Goal: Task Accomplishment & Management: Use online tool/utility

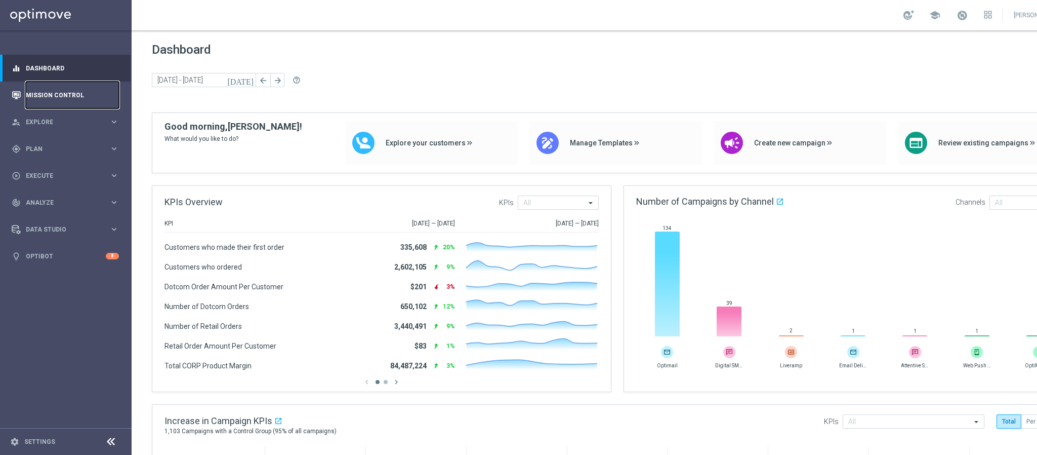
click at [45, 97] on link "Mission Control" at bounding box center [72, 95] width 93 height 27
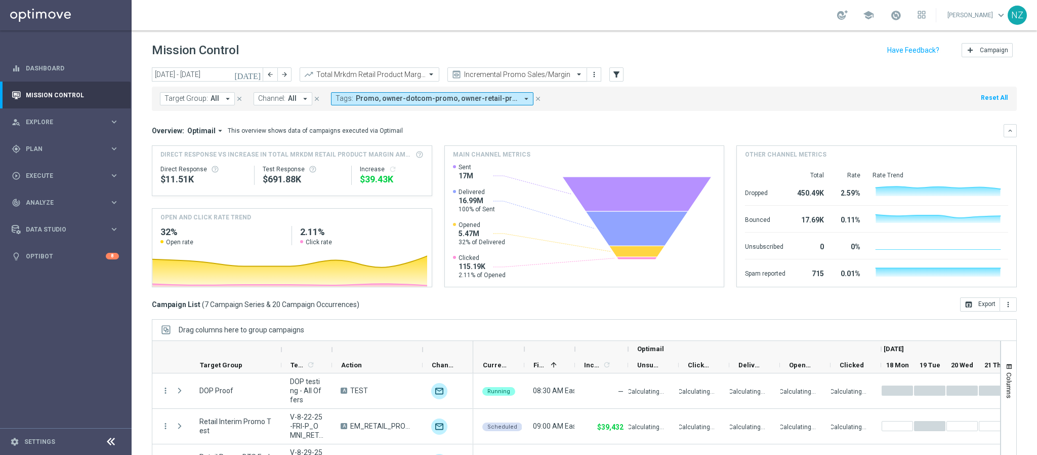
click at [532, 74] on input "text" at bounding box center [507, 74] width 108 height 9
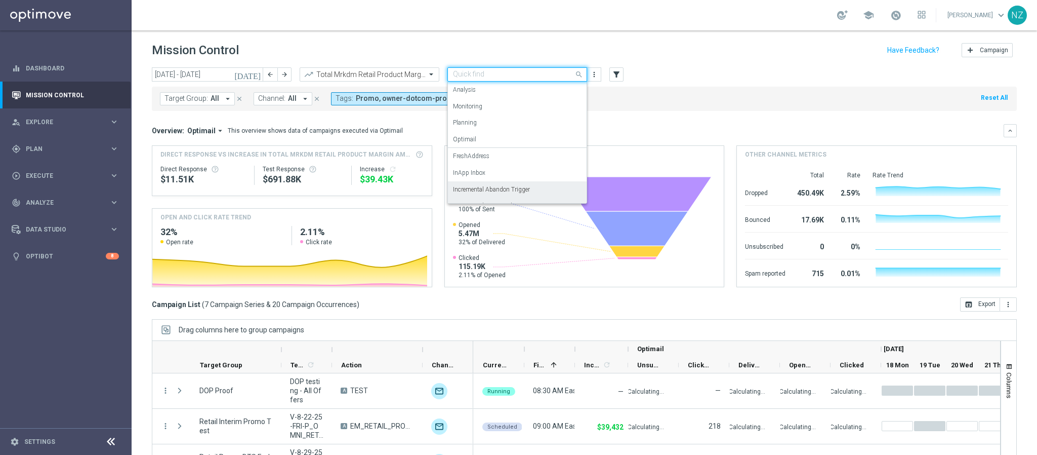
scroll to position [62, 0]
click at [494, 193] on div "Push Results" at bounding box center [517, 193] width 129 height 17
click at [679, 110] on div "Target Group: All arrow_drop_down close Channel: All arrow_drop_down close Tags…" at bounding box center [584, 99] width 865 height 24
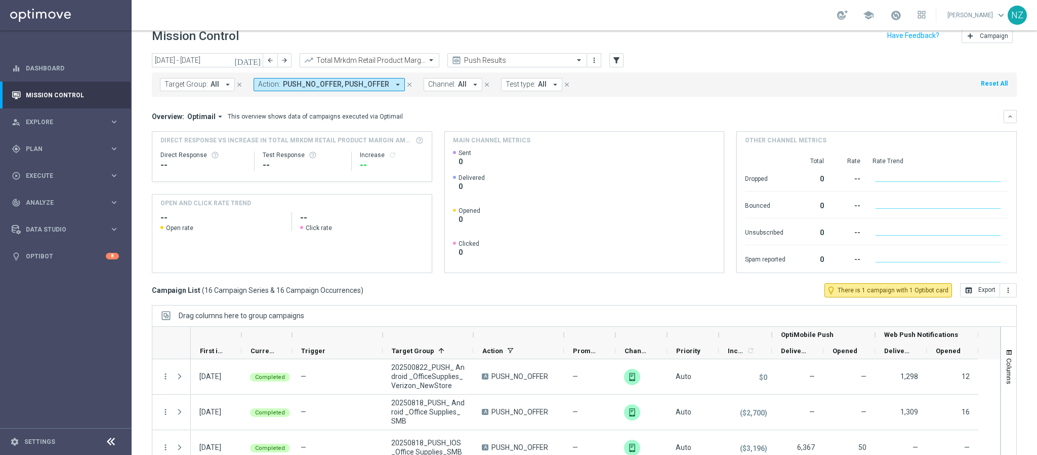
scroll to position [0, 0]
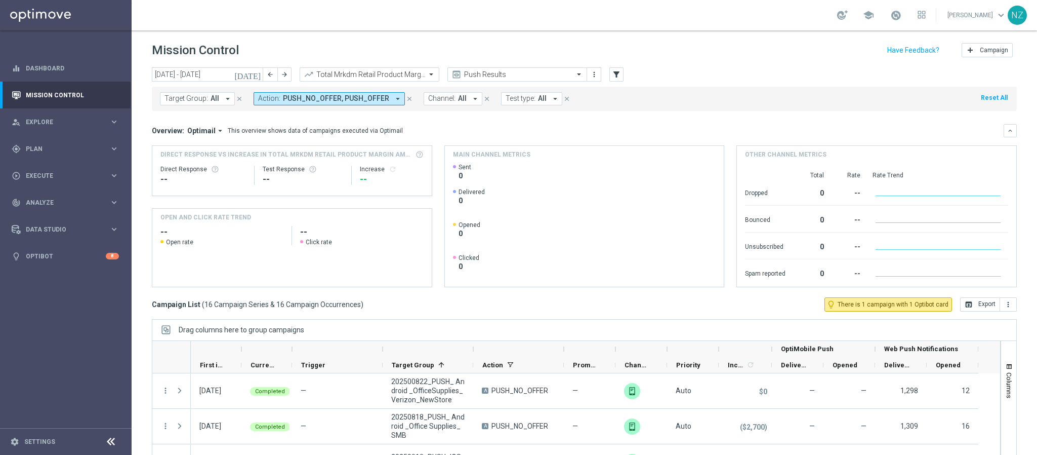
click at [258, 73] on icon "[DATE]" at bounding box center [247, 74] width 27 height 9
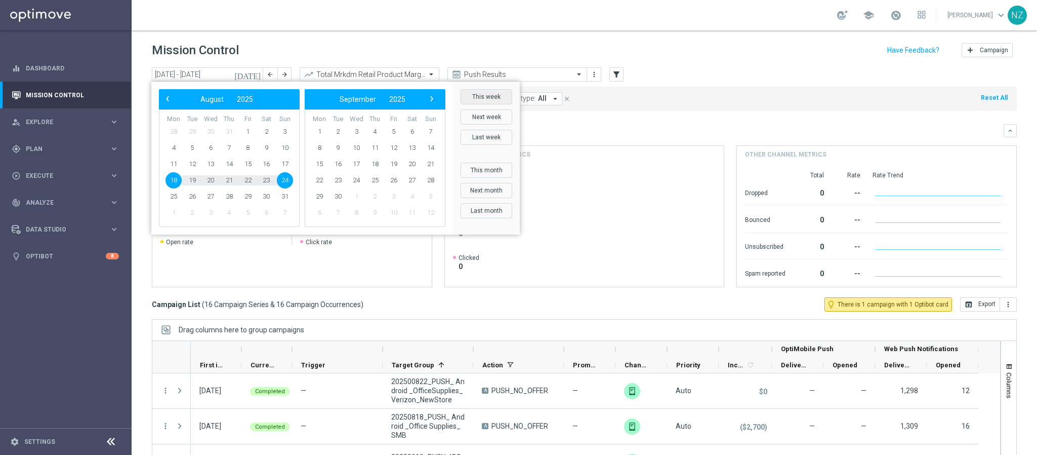
click at [483, 94] on button "This week" at bounding box center [487, 96] width 52 height 15
type input "25 Aug 2025 - 31 Aug 2025"
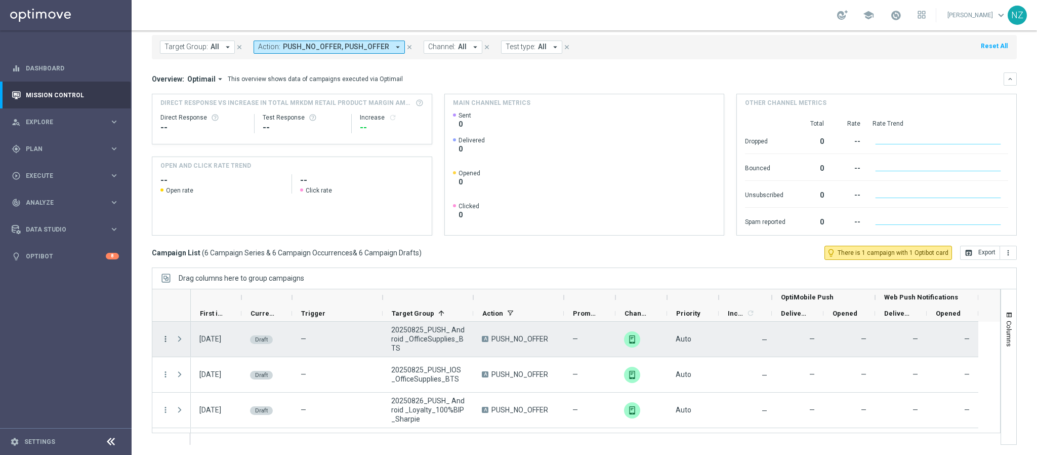
click at [167, 338] on icon "more_vert" at bounding box center [165, 338] width 9 height 9
click at [219, 373] on div "edit Edit" at bounding box center [228, 378] width 114 height 14
click at [166, 338] on icon "more_vert" at bounding box center [165, 338] width 9 height 9
click at [132, 308] on div "today 25 Aug 2025 - 31 Aug 2025 arrow_back arrow_forward Total Mrkdm Retail Pro…" at bounding box center [585, 205] width 906 height 378
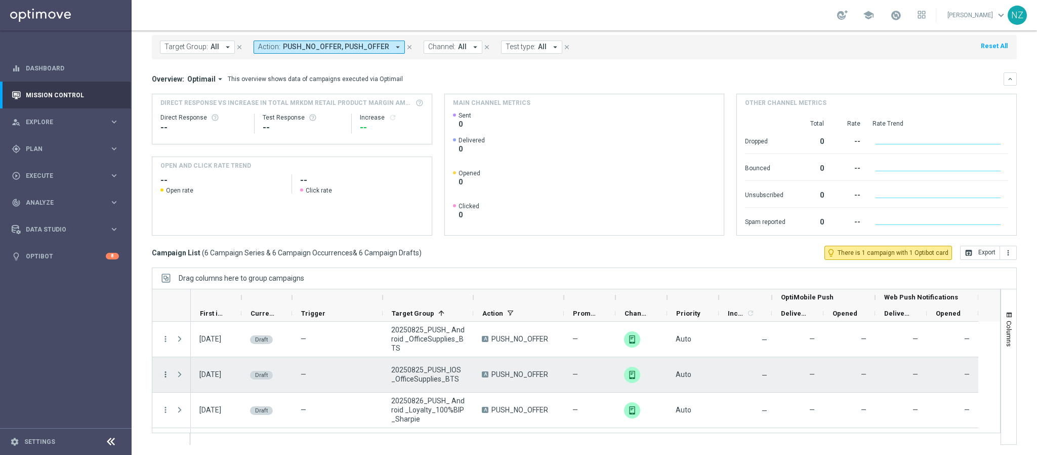
click at [165, 373] on icon "more_vert" at bounding box center [165, 374] width 9 height 9
click at [199, 415] on div "Edit" at bounding box center [233, 413] width 94 height 7
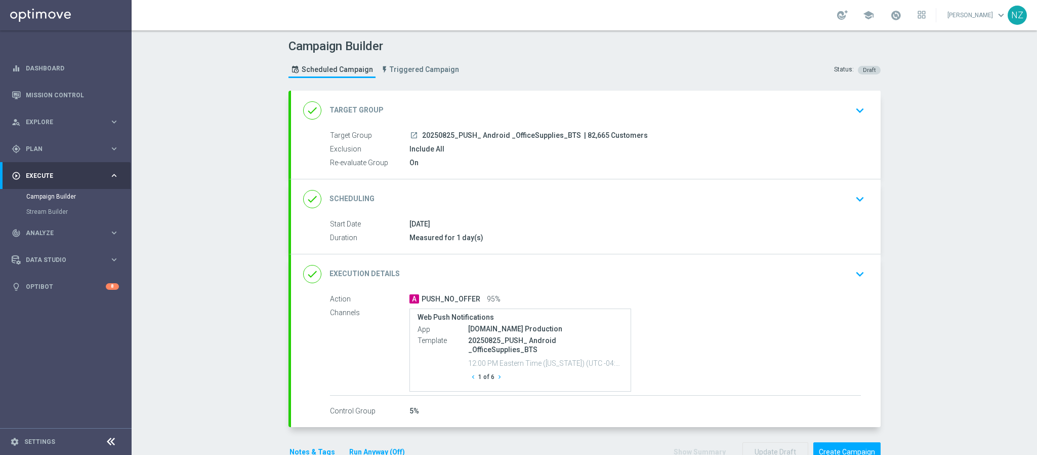
click at [857, 273] on icon "keyboard_arrow_down" at bounding box center [860, 273] width 15 height 15
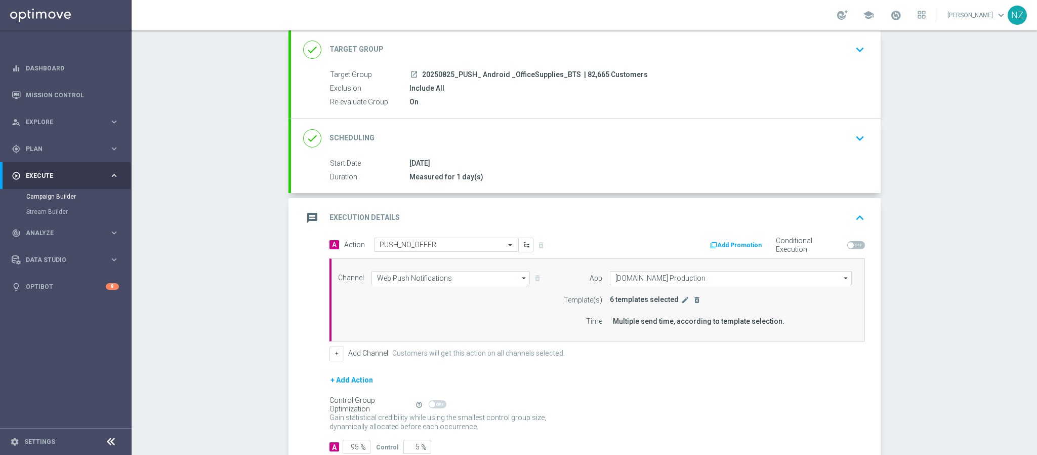
scroll to position [76, 0]
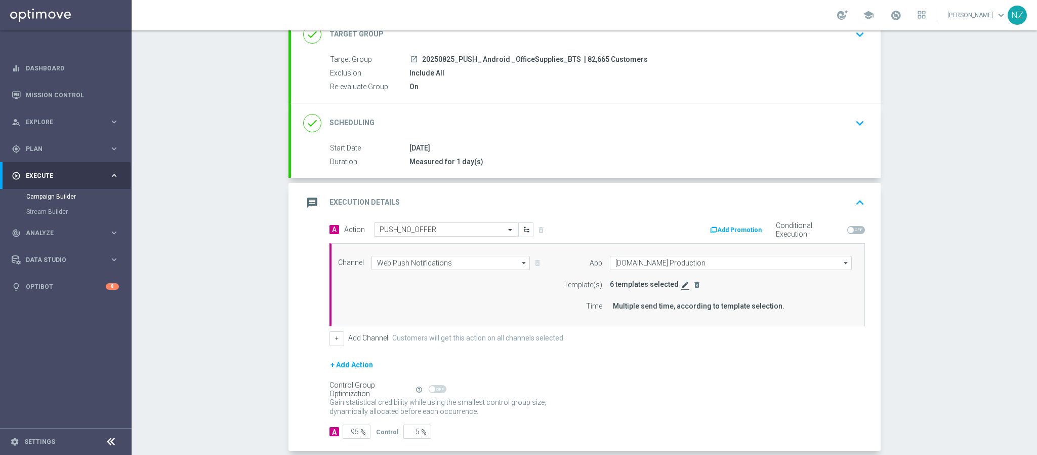
click at [681, 287] on icon "edit" at bounding box center [685, 284] width 8 height 8
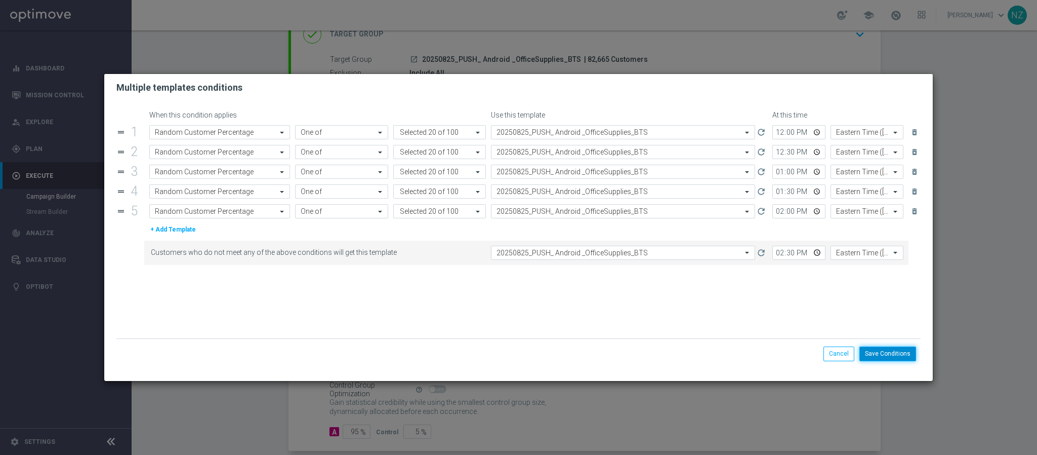
click at [900, 357] on button "Save Conditions" at bounding box center [888, 353] width 57 height 14
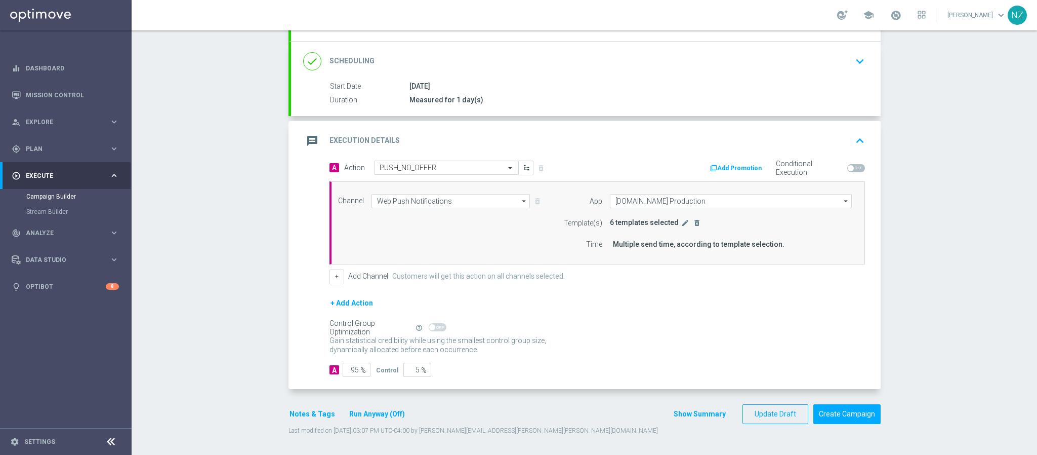
scroll to position [142, 0]
click at [851, 412] on button "Create Campaign" at bounding box center [847, 414] width 67 height 20
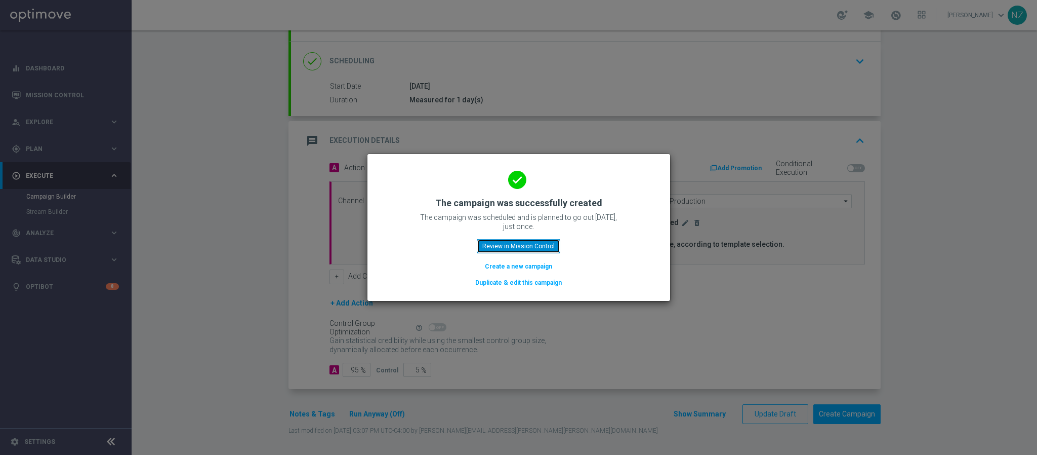
click at [519, 245] on button "Review in Mission Control" at bounding box center [519, 246] width 84 height 14
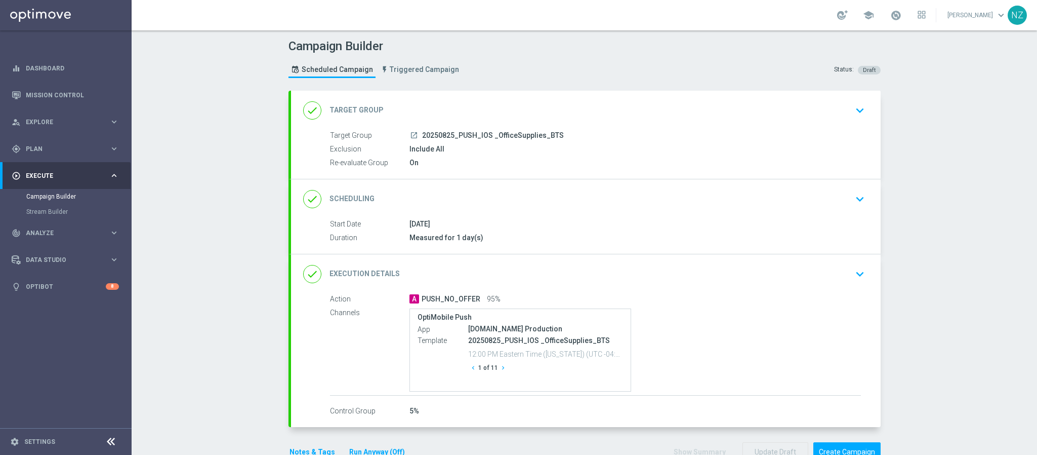
click at [862, 272] on button "keyboard_arrow_down" at bounding box center [860, 273] width 17 height 19
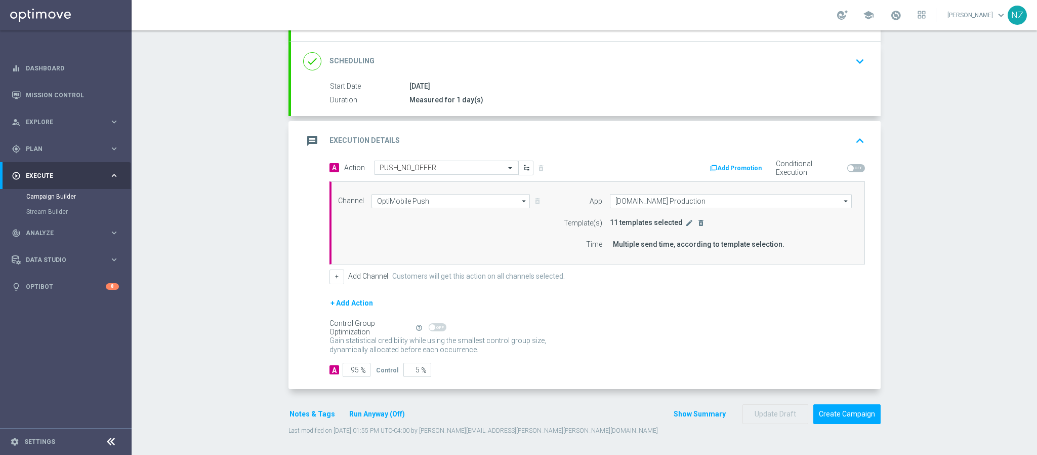
scroll to position [142, 0]
click at [684, 218] on button "edit" at bounding box center [689, 222] width 10 height 9
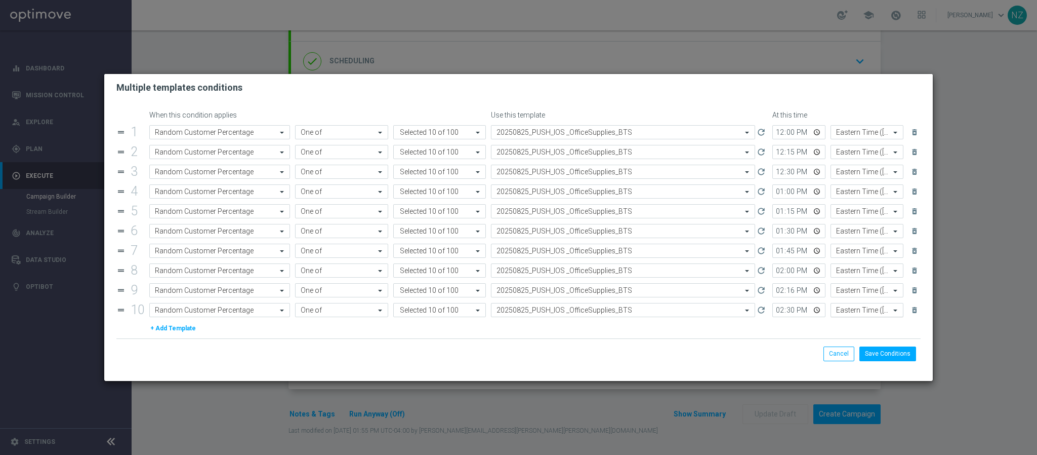
scroll to position [35, 0]
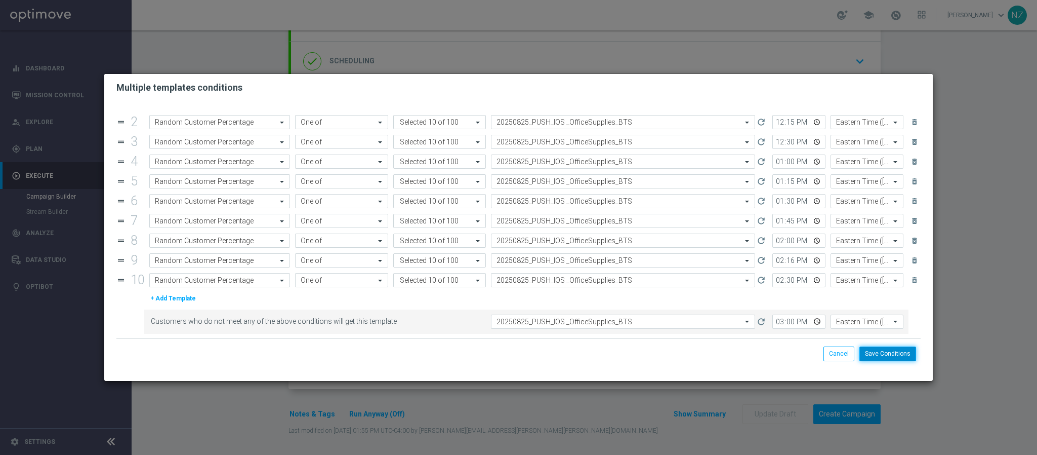
click at [900, 354] on button "Save Conditions" at bounding box center [888, 353] width 57 height 14
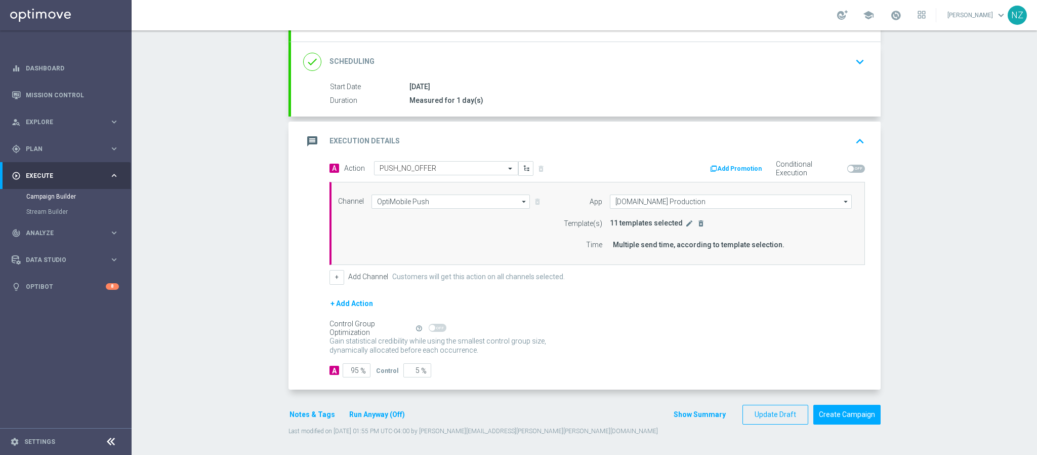
scroll to position [142, 0]
click at [839, 413] on button "Create Campaign" at bounding box center [847, 414] width 67 height 20
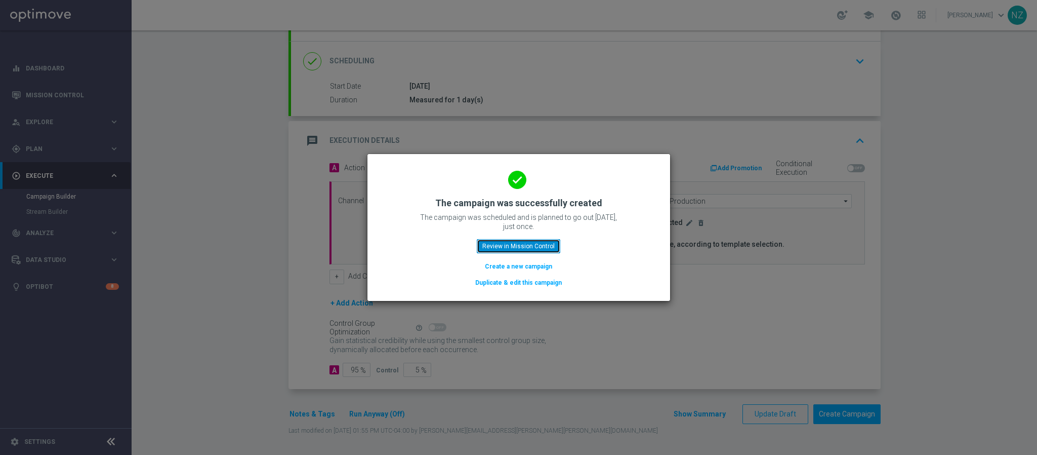
click at [487, 250] on button "Review in Mission Control" at bounding box center [519, 246] width 84 height 14
